Goal: Transaction & Acquisition: Purchase product/service

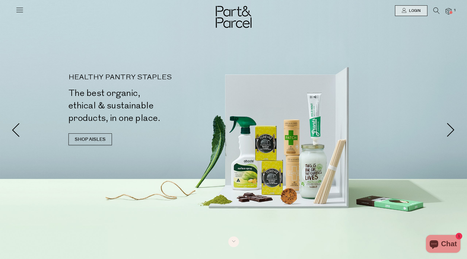
drag, startPoint x: 0, startPoint y: 0, endPoint x: 97, endPoint y: 129, distance: 161.5
click at [97, 129] on div "HEALTHY PANTRY STAPLES The best organic, ethical & sustainable products, in one…" at bounding box center [152, 112] width 168 height 77
click at [98, 132] on div "HEALTHY PANTRY STAPLES The best organic, ethical & sustainable products, in one…" at bounding box center [152, 112] width 168 height 77
click at [97, 136] on link "SHOP AISLES" at bounding box center [89, 140] width 43 height 12
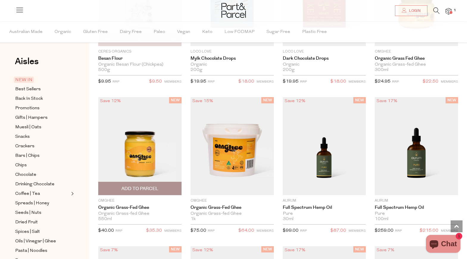
scroll to position [614, 0]
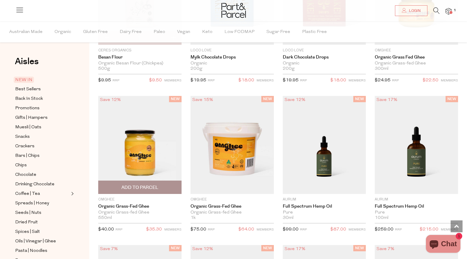
click at [129, 134] on img at bounding box center [139, 145] width 83 height 98
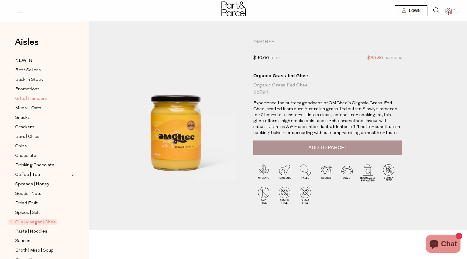
click at [41, 97] on span "Gifts | Hampers" at bounding box center [31, 99] width 32 height 7
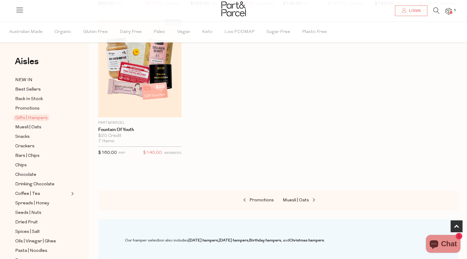
scroll to position [327, 0]
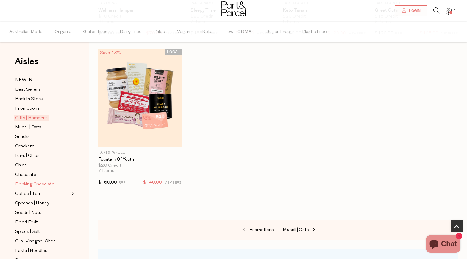
click at [29, 181] on span "Drinking Chocolate" at bounding box center [34, 184] width 39 height 7
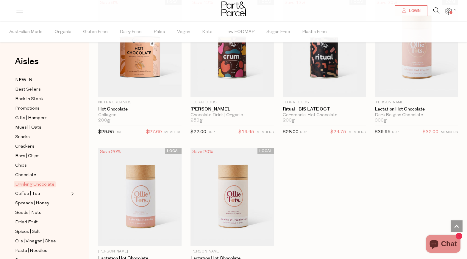
scroll to position [565, 0]
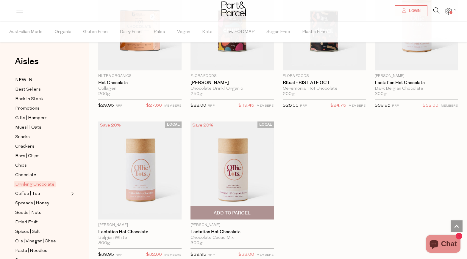
click at [212, 161] on img at bounding box center [231, 171] width 83 height 98
